Goal: Information Seeking & Learning: Learn about a topic

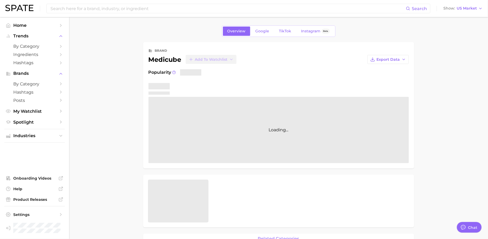
type textarea "x"
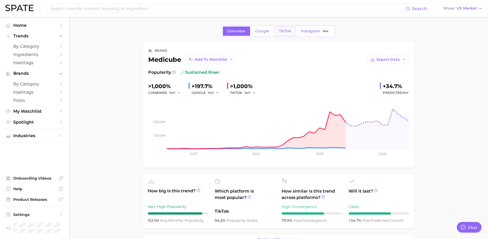
click at [286, 33] on span "TikTok" at bounding box center [285, 31] width 12 height 5
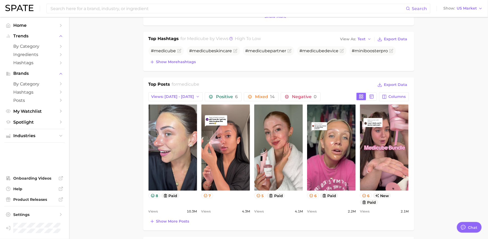
scroll to position [201, 0]
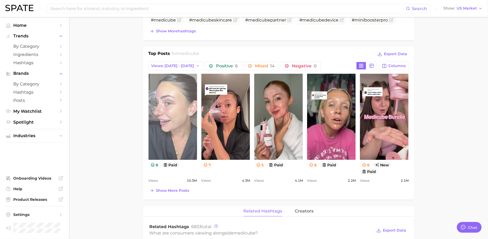
click at [176, 107] on link "view post on TikTok" at bounding box center [173, 117] width 49 height 86
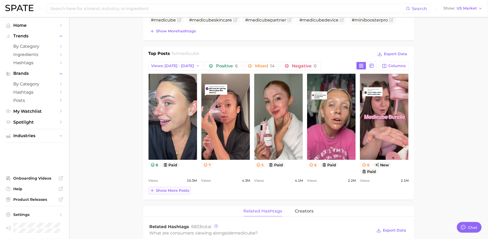
click at [176, 191] on span "Show more posts" at bounding box center [172, 191] width 33 height 5
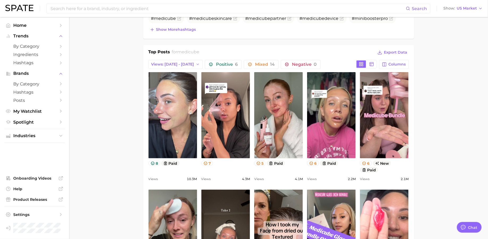
scroll to position [203, 0]
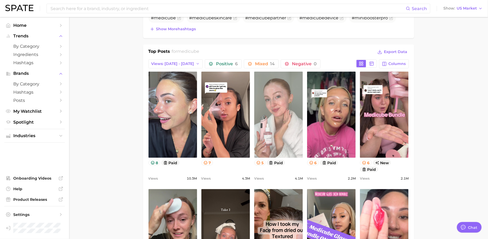
click at [283, 95] on link "view post on TikTok" at bounding box center [278, 115] width 49 height 86
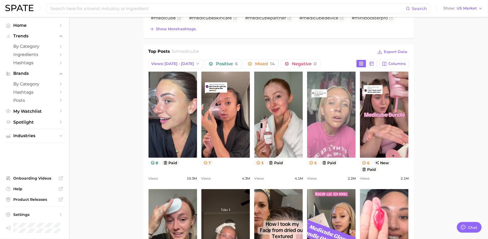
click at [339, 127] on link "view post on TikTok" at bounding box center [331, 115] width 49 height 86
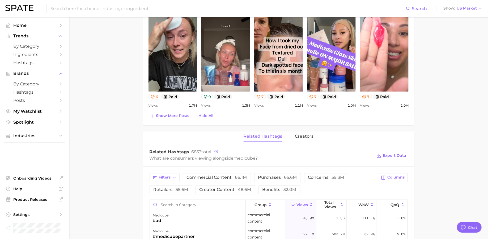
scroll to position [384, 0]
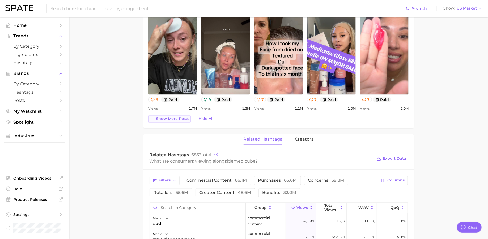
click at [169, 117] on span "Show more posts" at bounding box center [172, 119] width 33 height 5
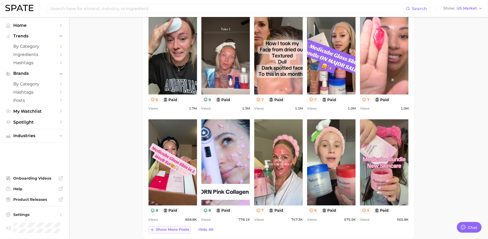
scroll to position [0, 0]
click at [168, 228] on span "Show more posts" at bounding box center [172, 230] width 33 height 5
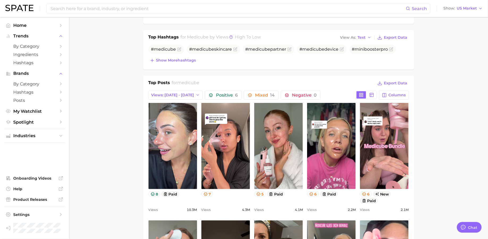
scroll to position [165, 0]
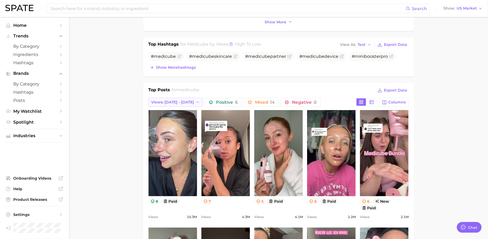
click at [188, 100] on span "Views: Jul 27 - Aug 3" at bounding box center [173, 102] width 43 height 5
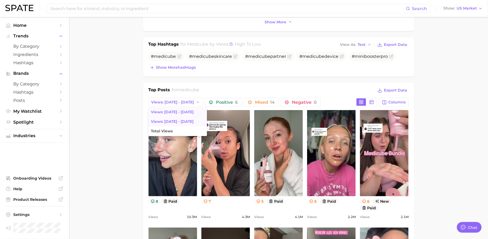
click at [179, 123] on button "Views: Jul 20 - 27" at bounding box center [178, 122] width 58 height 10
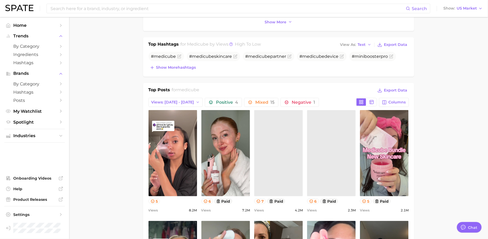
scroll to position [0, 0]
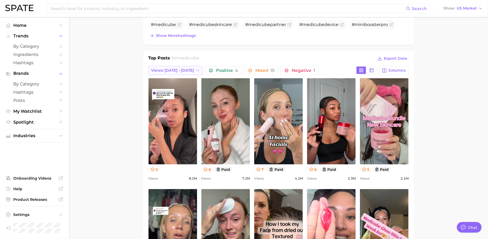
click at [184, 71] on button "Views: Jul 20 - 27" at bounding box center [176, 70] width 54 height 9
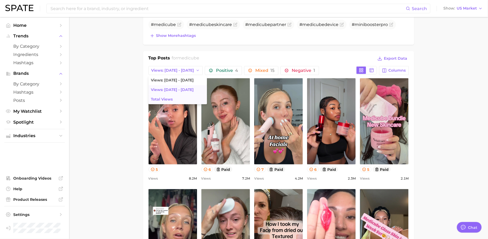
click at [177, 98] on button "Total Views" at bounding box center [178, 100] width 58 height 10
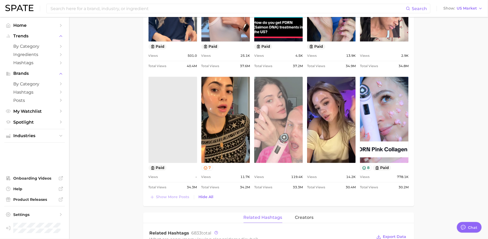
click at [267, 125] on link "view post on TikTok" at bounding box center [278, 120] width 49 height 86
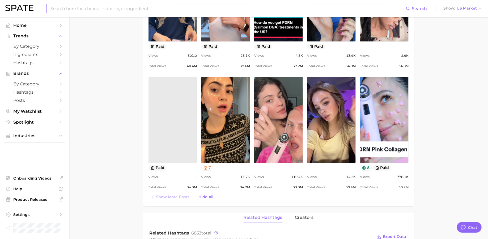
click at [253, 9] on input at bounding box center [228, 8] width 356 height 9
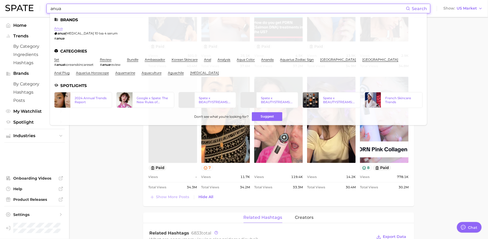
type input "anua"
click at [58, 28] on link "anua" at bounding box center [58, 28] width 9 height 4
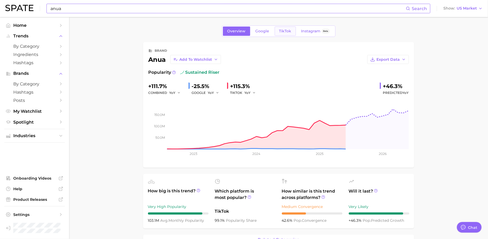
click at [285, 29] on span "TikTok" at bounding box center [285, 31] width 12 height 5
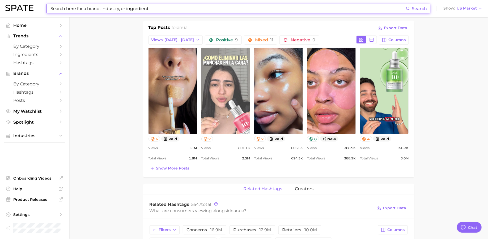
scroll to position [229, 0]
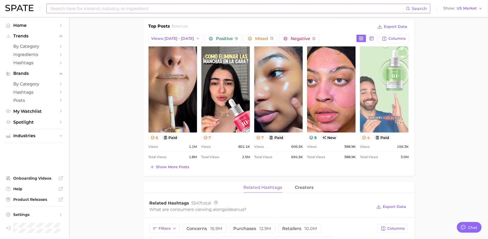
click at [388, 100] on link "view post on TikTok" at bounding box center [384, 90] width 49 height 86
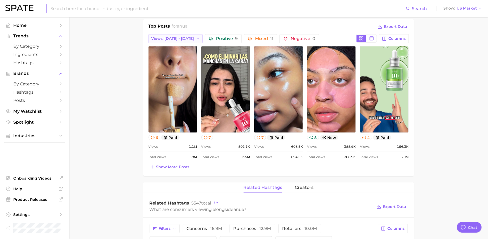
click at [188, 37] on span "Views: Jul 27 - Aug 3" at bounding box center [173, 38] width 43 height 5
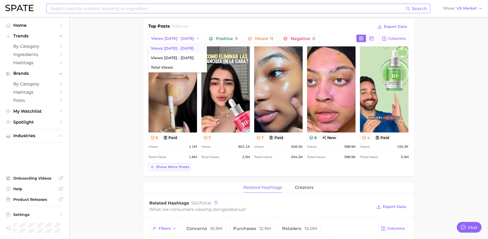
click at [176, 168] on span "Show more posts" at bounding box center [172, 167] width 33 height 5
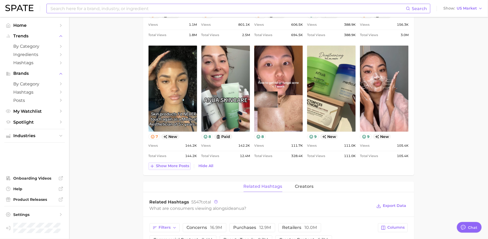
scroll to position [352, 0]
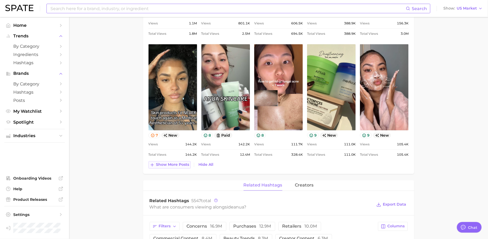
click at [177, 165] on span "Show more posts" at bounding box center [172, 165] width 33 height 5
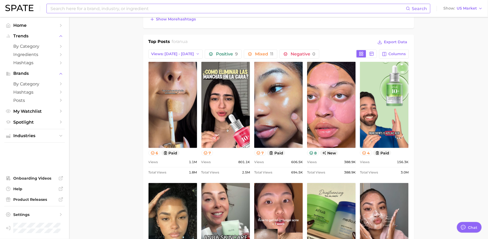
scroll to position [139, 0]
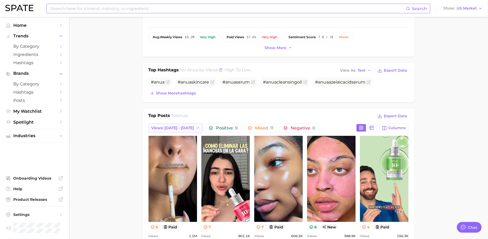
click at [186, 126] on span "Views: Jul 27 - Aug 3" at bounding box center [173, 128] width 43 height 5
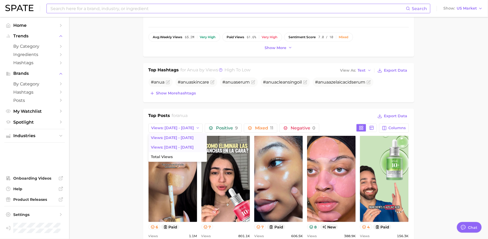
click at [178, 145] on span "Views: Jul 20 - 27" at bounding box center [172, 147] width 43 height 5
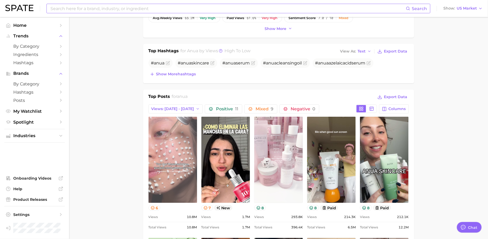
scroll to position [153, 0]
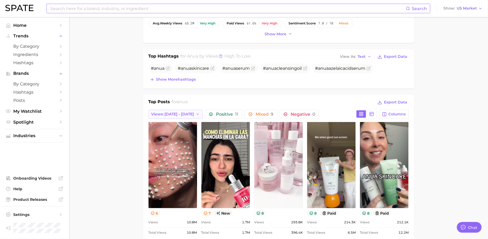
click at [183, 113] on span "Views: Jul 20 - 27" at bounding box center [173, 114] width 43 height 5
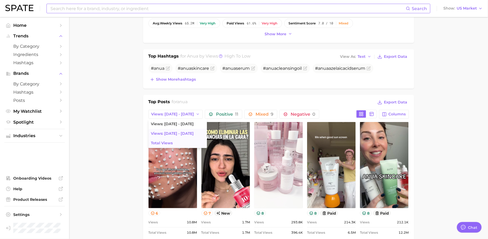
click at [176, 142] on button "Total Views" at bounding box center [178, 144] width 58 height 10
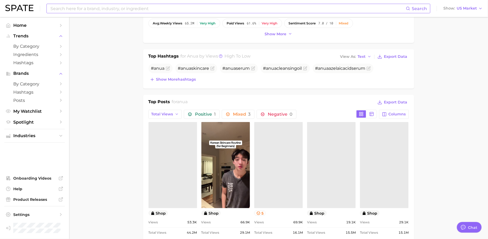
scroll to position [0, 0]
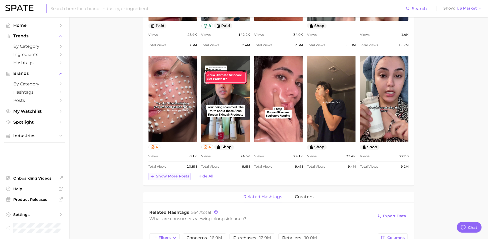
click at [169, 177] on span "Show more posts" at bounding box center [172, 177] width 33 height 5
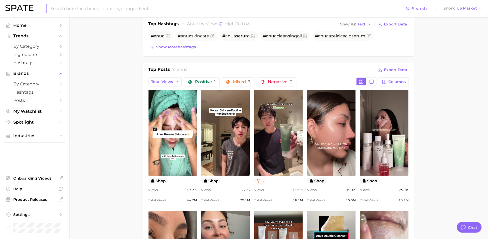
scroll to position [179, 0]
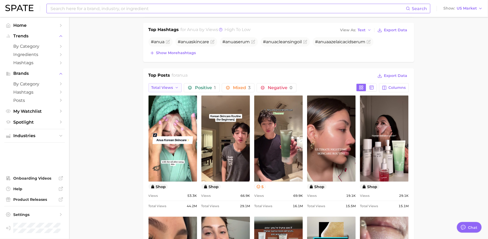
click at [173, 86] on button "Total Views" at bounding box center [165, 87] width 33 height 9
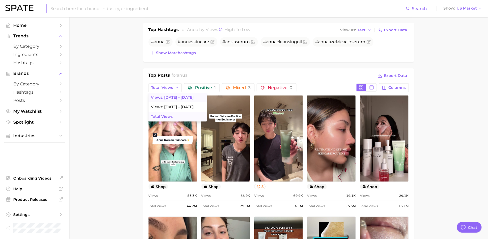
click at [173, 100] on button "Views: Jul 27 - Aug 3" at bounding box center [178, 98] width 58 height 10
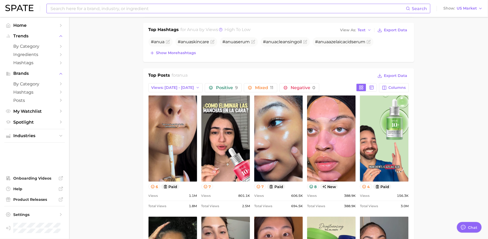
scroll to position [0, 0]
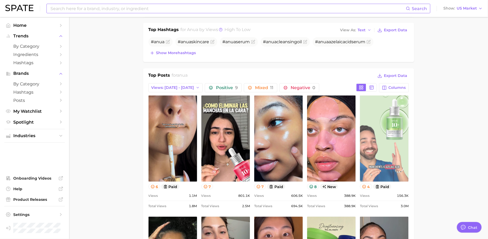
click at [372, 131] on link "view post on TikTok" at bounding box center [384, 139] width 49 height 86
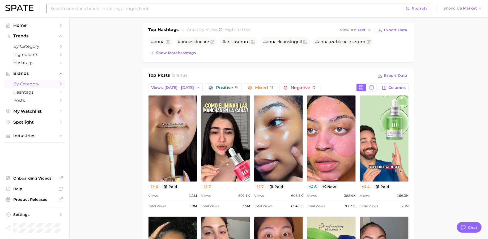
click at [24, 85] on span "by Category" at bounding box center [34, 84] width 43 height 5
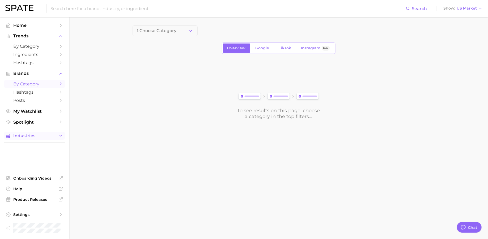
click at [27, 137] on span "Industries" at bounding box center [34, 136] width 43 height 5
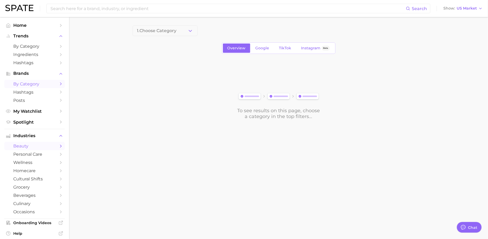
click at [25, 145] on span "beauty" at bounding box center [34, 146] width 43 height 5
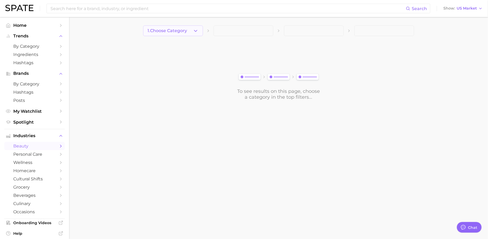
click at [193, 33] on icon "button" at bounding box center [196, 31] width 6 height 6
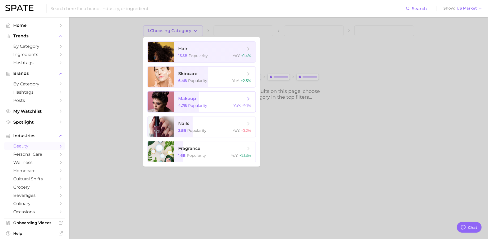
click at [191, 100] on span "makeup" at bounding box center [188, 98] width 18 height 5
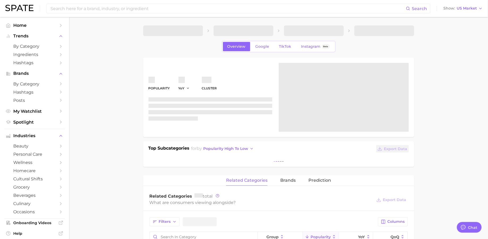
type textarea "x"
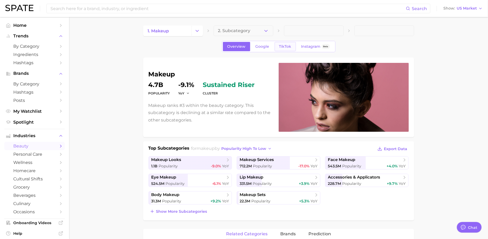
click at [284, 47] on span "TikTok" at bounding box center [285, 46] width 12 height 5
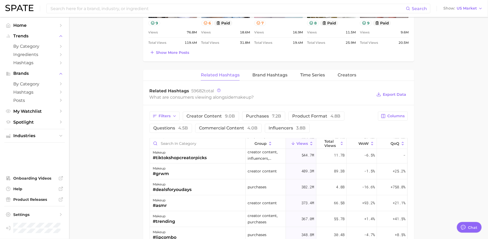
scroll to position [95, 0]
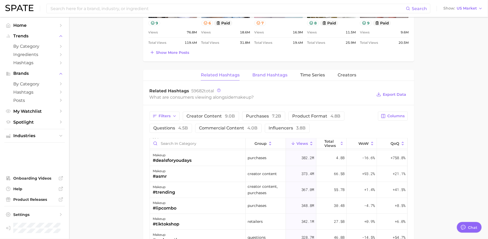
click at [279, 73] on span "Brand Hashtags" at bounding box center [270, 75] width 35 height 5
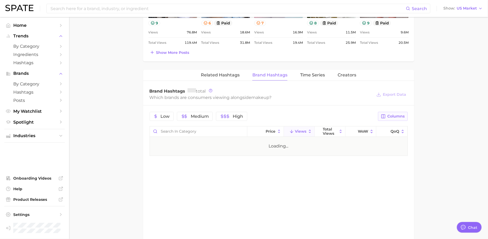
click at [384, 118] on button "Columns" at bounding box center [393, 116] width 30 height 9
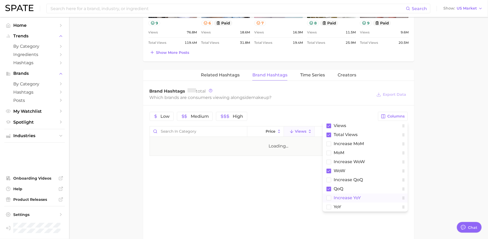
click at [339, 196] on span "increase YoY" at bounding box center [347, 198] width 27 height 5
click at [333, 204] on button "YoY" at bounding box center [365, 207] width 85 height 9
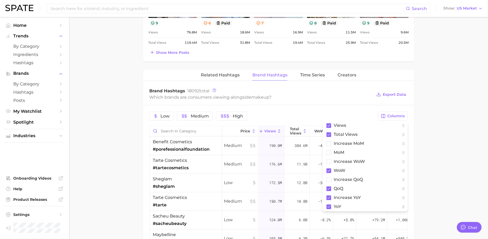
click at [319, 107] on div "Low Medium High Columns Views Total Views increase MoM MoM Increase WoW WoW inc…" at bounding box center [278, 239] width 271 height 267
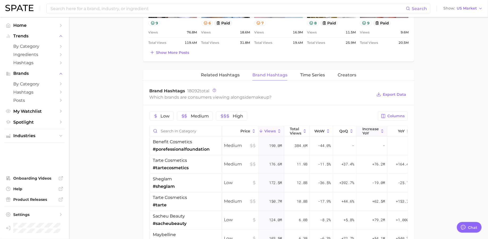
click at [367, 128] on span "increase YoY" at bounding box center [371, 131] width 16 height 9
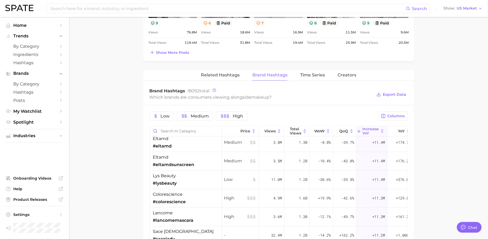
scroll to position [916, 0]
click at [203, 127] on input "Search in category" at bounding box center [186, 132] width 72 height 10
type input "tirti"
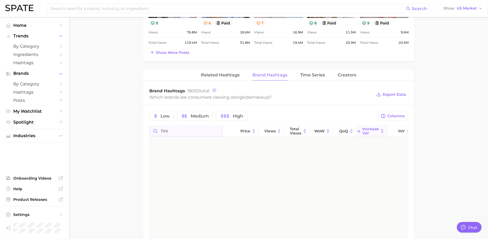
scroll to position [0, 0]
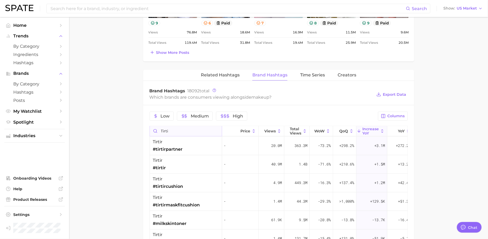
click at [216, 129] on input "tirti" at bounding box center [186, 132] width 72 height 10
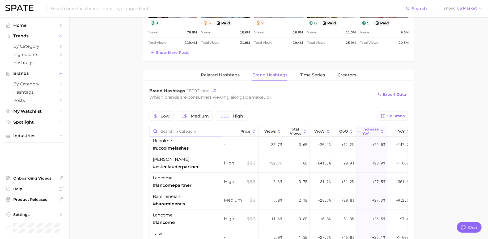
scroll to position [146, 0]
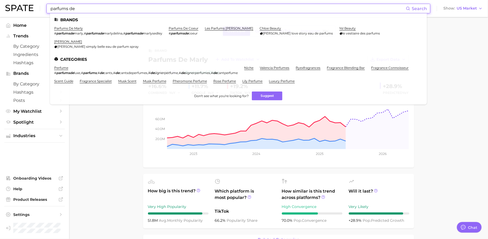
click at [206, 5] on input "parfums de" at bounding box center [228, 8] width 356 height 9
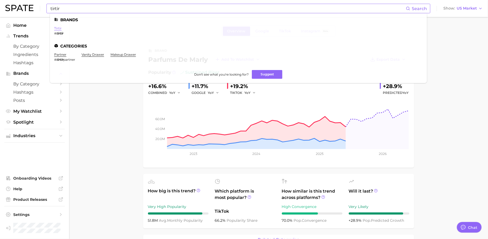
click at [57, 30] on link "tirtir" at bounding box center [57, 28] width 7 height 4
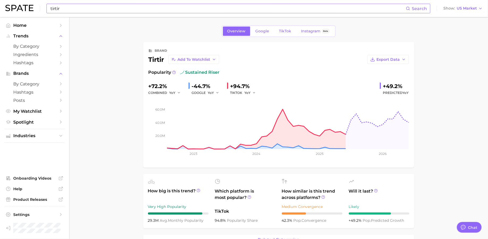
click at [72, 8] on input "tirtir" at bounding box center [228, 8] width 356 height 9
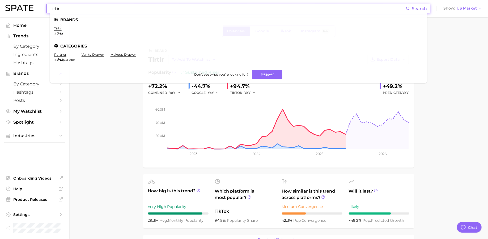
click at [72, 8] on input "tirtir" at bounding box center [228, 8] width 356 height 9
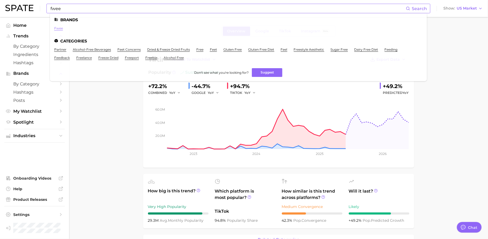
click at [60, 27] on link "fwee" at bounding box center [58, 28] width 9 height 4
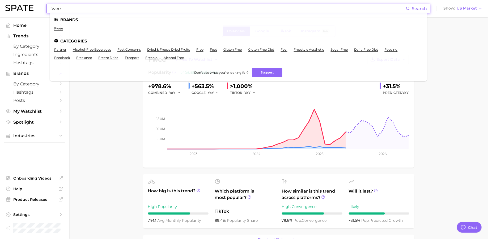
click at [251, 8] on input "fwee" at bounding box center [228, 8] width 356 height 9
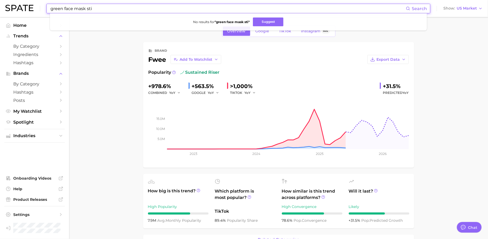
drag, startPoint x: 74, startPoint y: 10, endPoint x: 64, endPoint y: 10, distance: 10.6
click at [64, 10] on input "green face mask sti" at bounding box center [228, 8] width 356 height 9
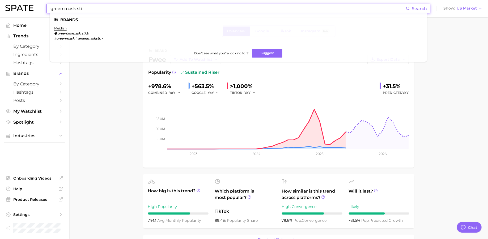
click at [97, 8] on input "green mask sti" at bounding box center [228, 8] width 356 height 9
type input "green mask sti"
click at [64, 27] on link "meidian" at bounding box center [60, 28] width 12 height 4
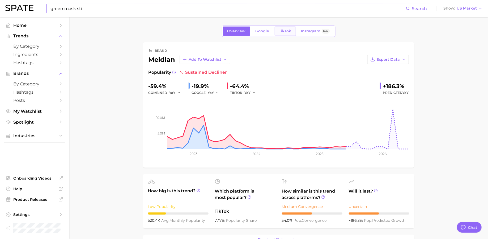
click at [285, 32] on span "TikTok" at bounding box center [285, 31] width 12 height 5
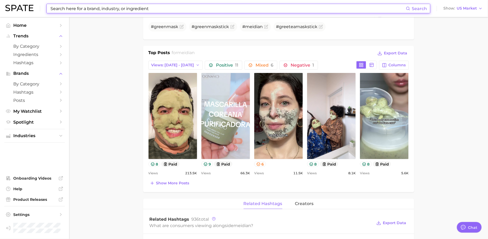
scroll to position [199, 0]
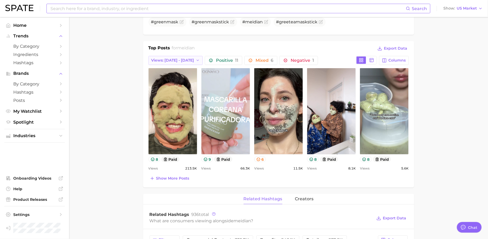
click at [191, 61] on button "Views: Jul 27 - Aug 3" at bounding box center [176, 60] width 54 height 9
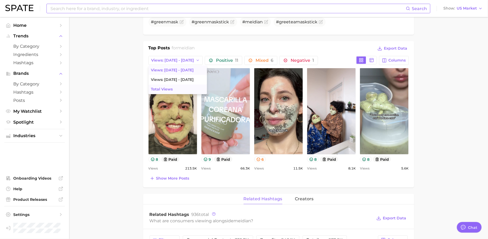
click at [179, 87] on button "Total Views" at bounding box center [178, 90] width 58 height 10
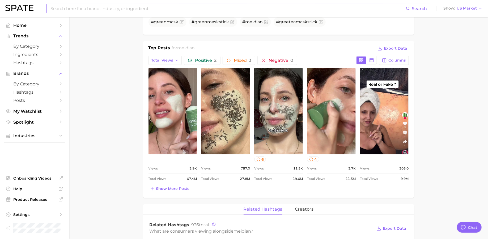
scroll to position [0, 0]
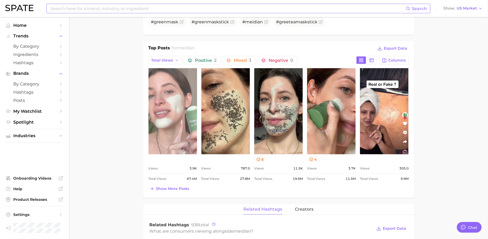
click at [166, 98] on link "view post on TikTok" at bounding box center [173, 111] width 49 height 86
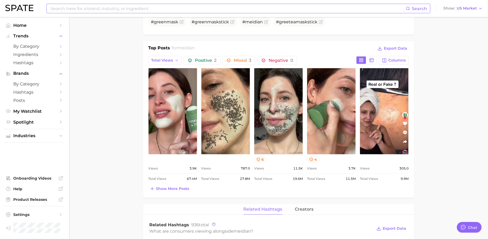
click at [245, 10] on input at bounding box center [228, 8] width 356 height 9
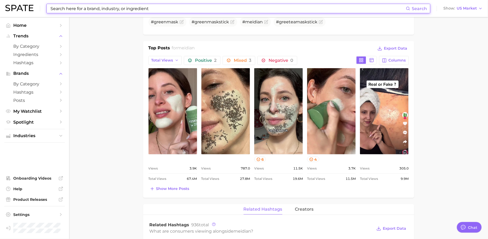
click at [245, 10] on input at bounding box center [228, 8] width 356 height 9
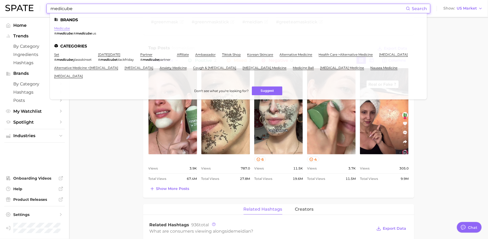
type input "medicube"
click at [65, 28] on link "medicube" at bounding box center [62, 28] width 16 height 4
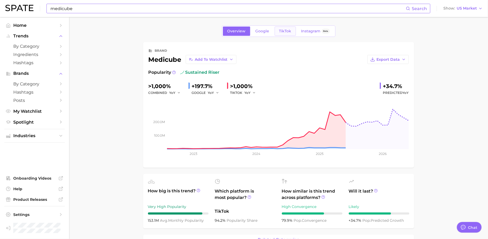
click at [285, 31] on span "TikTok" at bounding box center [285, 31] width 12 height 5
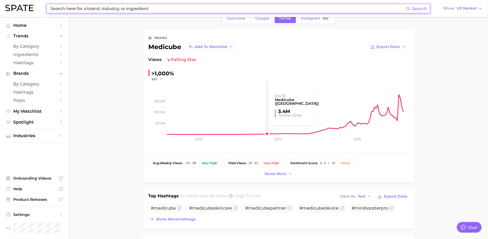
scroll to position [13, 0]
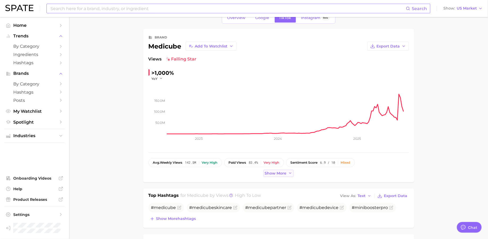
click at [277, 174] on span "Show more" at bounding box center [276, 173] width 22 height 5
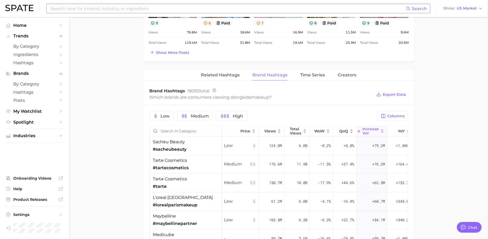
scroll to position [146, 0]
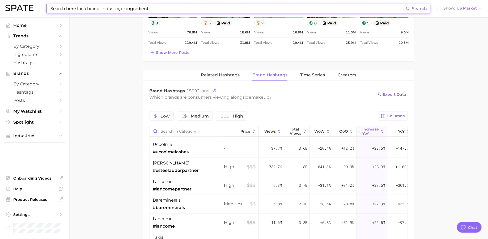
click at [190, 10] on input at bounding box center [228, 8] width 356 height 9
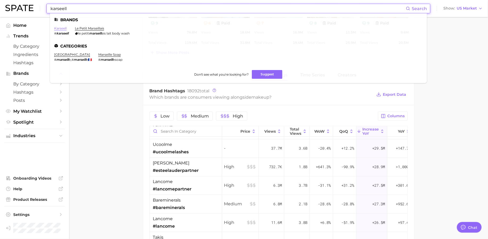
type input "karseell"
click at [66, 28] on link "karseell" at bounding box center [60, 28] width 12 height 4
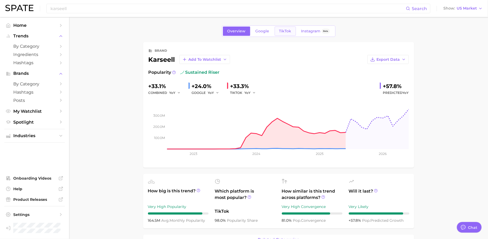
click at [282, 31] on span "TikTok" at bounding box center [285, 31] width 12 height 5
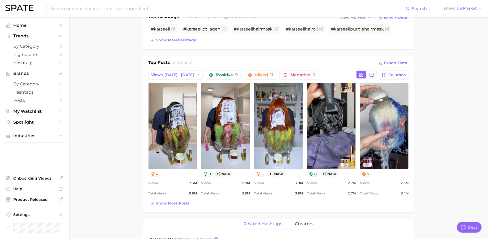
scroll to position [193, 0]
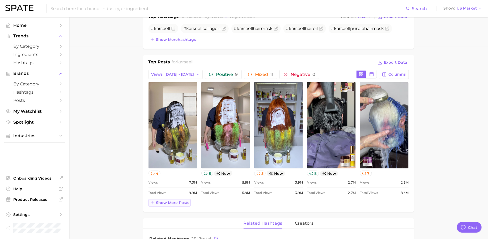
click at [181, 201] on span "Show more posts" at bounding box center [172, 203] width 33 height 5
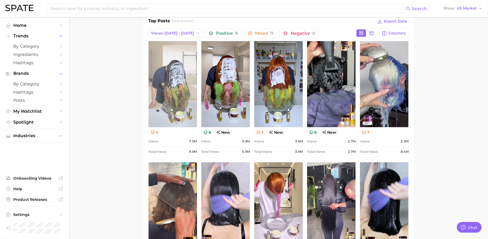
scroll to position [233, 0]
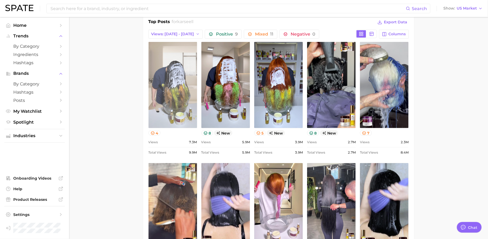
click at [186, 64] on link "view post on TikTok" at bounding box center [173, 85] width 49 height 86
